Goal: Use online tool/utility: Utilize a website feature to perform a specific function

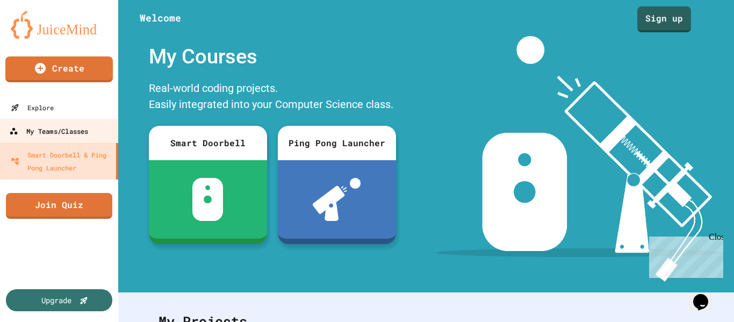
click at [57, 131] on div "My Teams/Classes" at bounding box center [48, 131] width 79 height 13
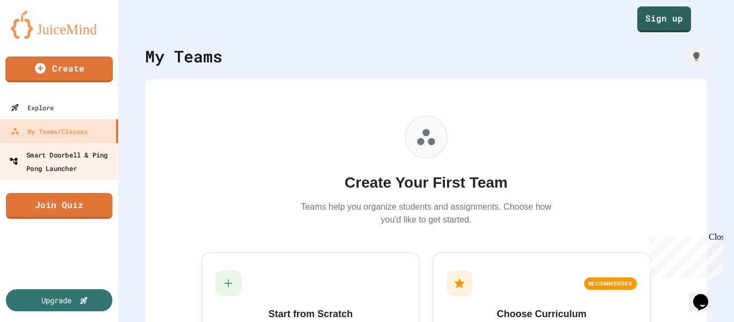
click at [106, 174] on div "Smart Doorbell & Ping Pong Launcher" at bounding box center [62, 161] width 106 height 26
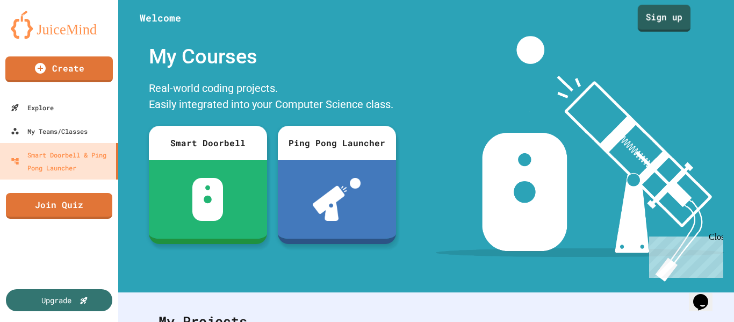
click at [671, 30] on link "Sign up" at bounding box center [664, 18] width 53 height 27
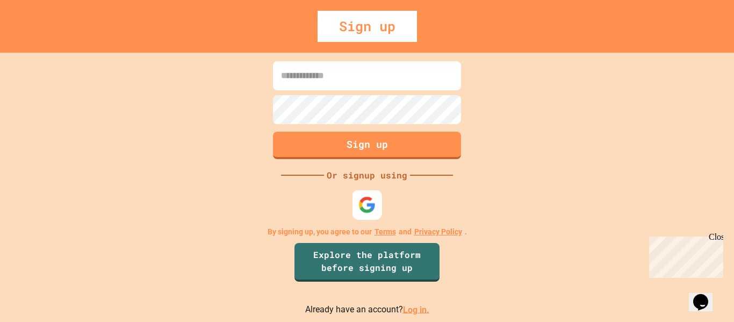
click at [355, 206] on div at bounding box center [368, 205] width 30 height 30
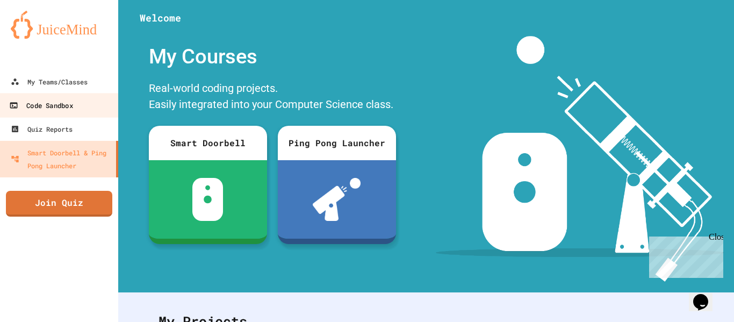
click at [90, 106] on link "Code Sandbox" at bounding box center [59, 105] width 122 height 24
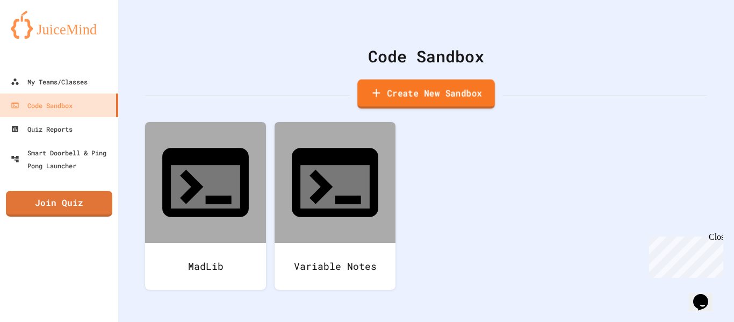
click at [421, 90] on link "Create New Sandbox" at bounding box center [426, 95] width 138 height 30
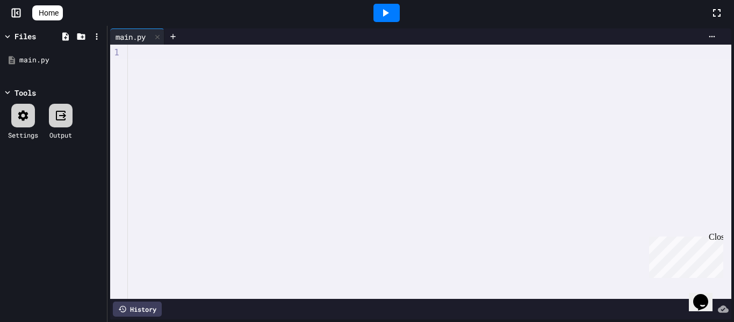
click at [134, 57] on div at bounding box center [429, 53] width 603 height 12
click at [392, 14] on icon at bounding box center [385, 12] width 13 height 13
